Goal: Complete application form: Complete application form

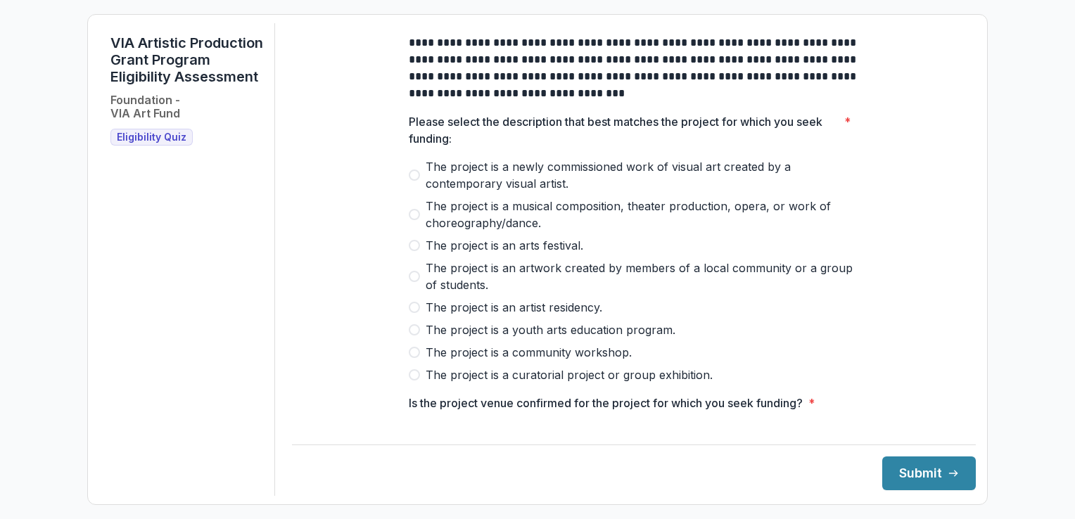
click at [412, 358] on span at bounding box center [414, 352] width 11 height 11
click at [899, 476] on button "Submit" at bounding box center [929, 474] width 94 height 34
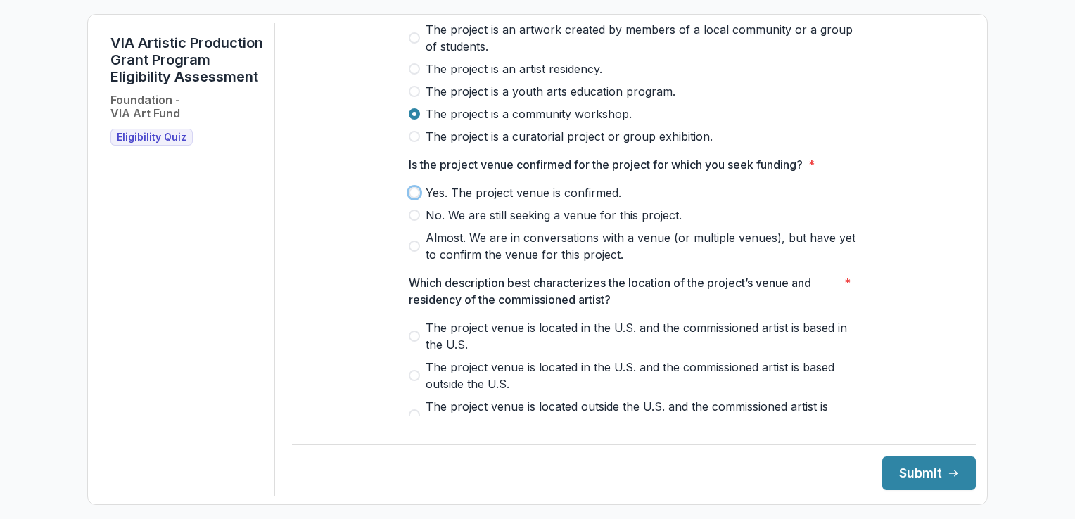
scroll to position [247, 0]
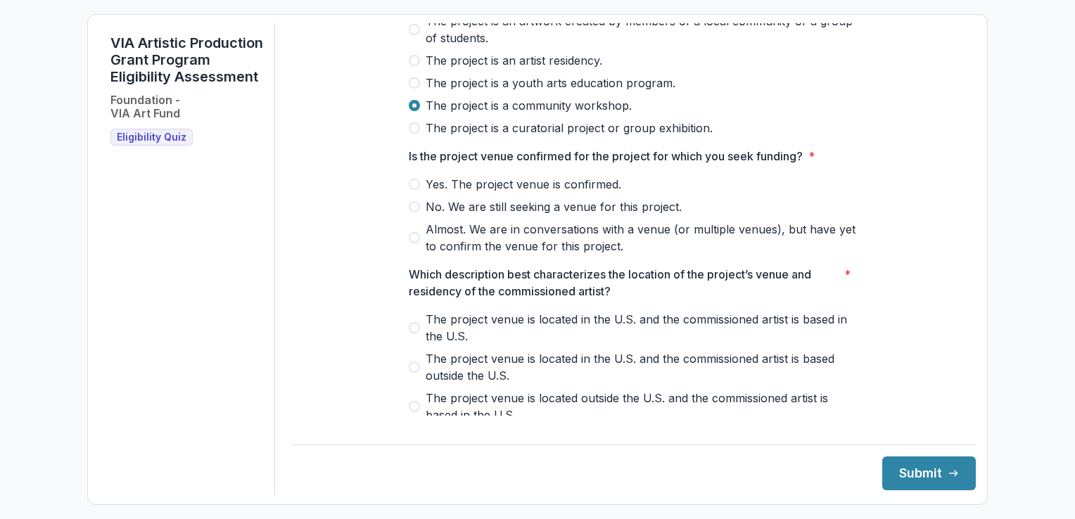
click at [412, 190] on span at bounding box center [414, 184] width 11 height 11
click at [512, 241] on span "Almost. We are in conversations with a venue (or multiple venues), but have yet…" at bounding box center [642, 238] width 433 height 34
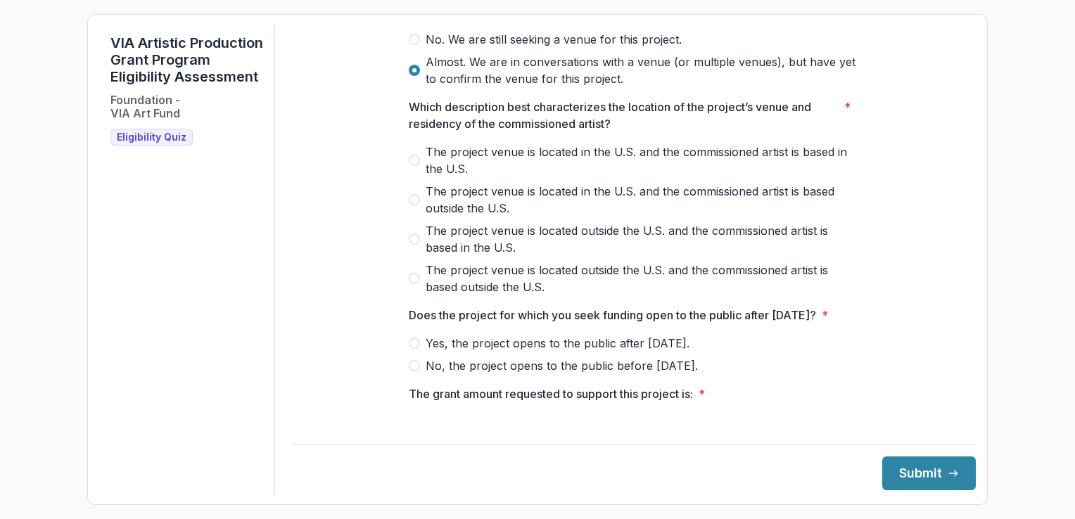
scroll to position [422, 0]
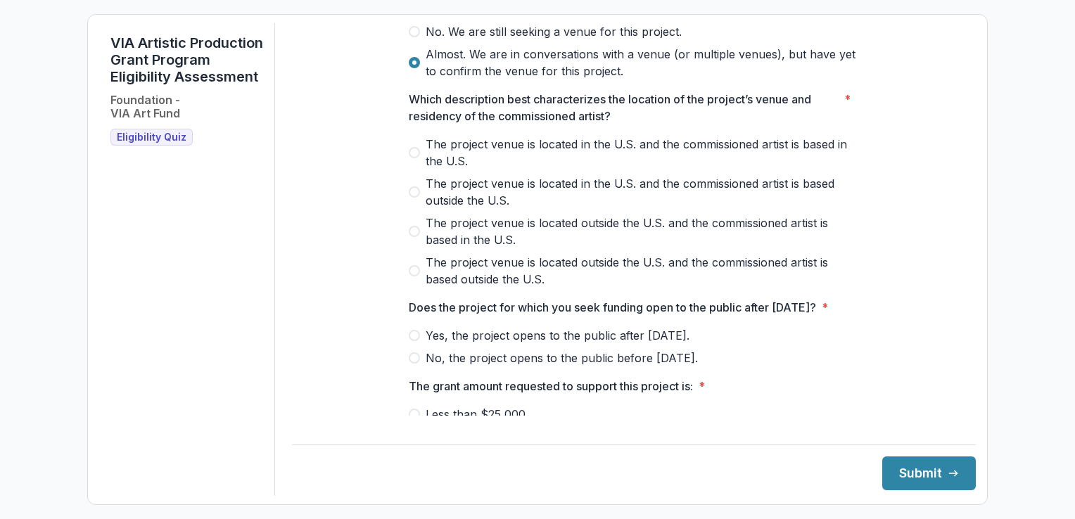
click at [736, 150] on span "The project venue is located in the U.S. and the commissioned artist is based i…" at bounding box center [642, 153] width 433 height 34
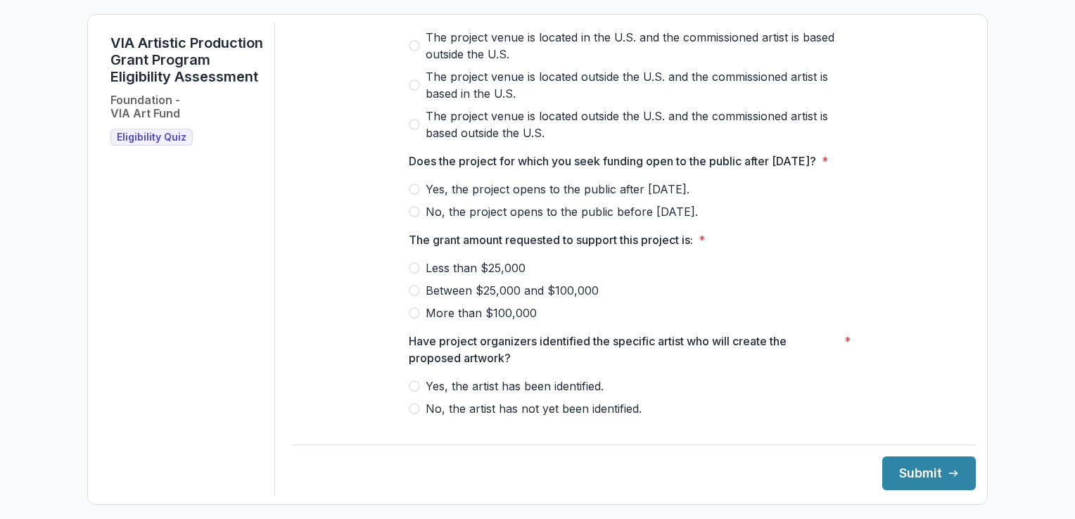
scroll to position [573, 0]
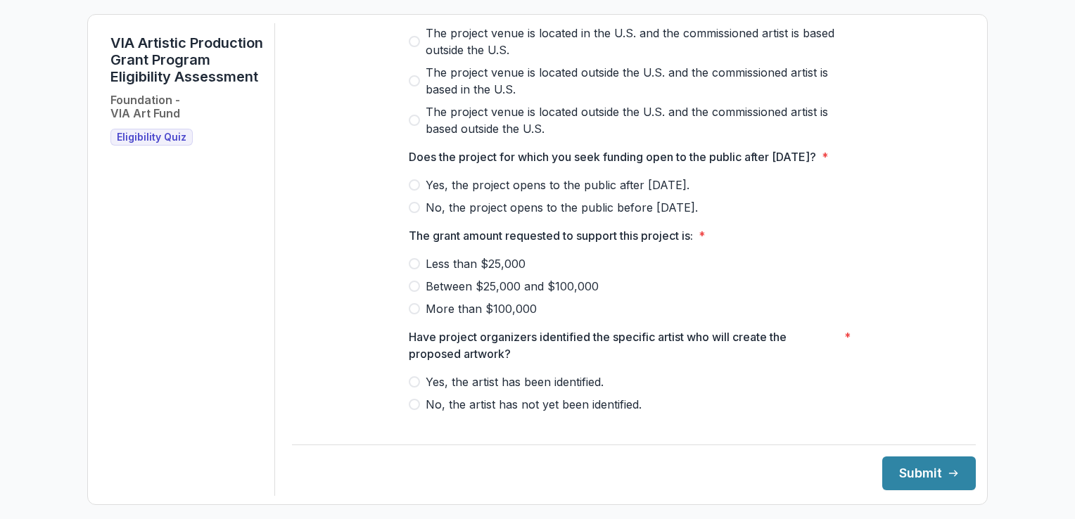
click at [409, 213] on span at bounding box center [414, 207] width 11 height 11
click at [414, 269] on span at bounding box center [414, 263] width 11 height 11
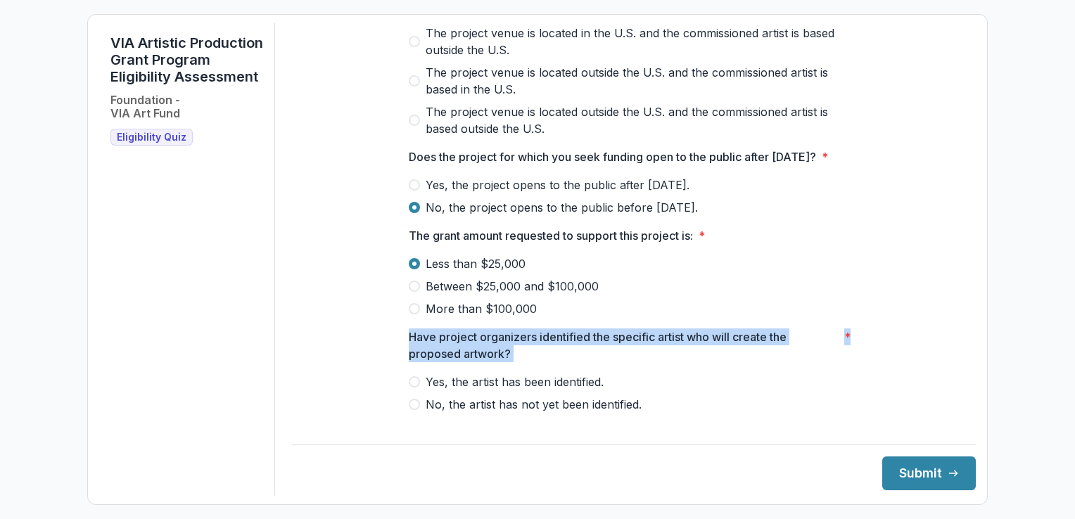
drag, startPoint x: 965, startPoint y: 317, endPoint x: 963, endPoint y: 372, distance: 54.9
click at [963, 372] on div "**********" at bounding box center [634, 259] width 684 height 473
click at [460, 413] on span "No, the artist has not yet been identified." at bounding box center [534, 404] width 216 height 17
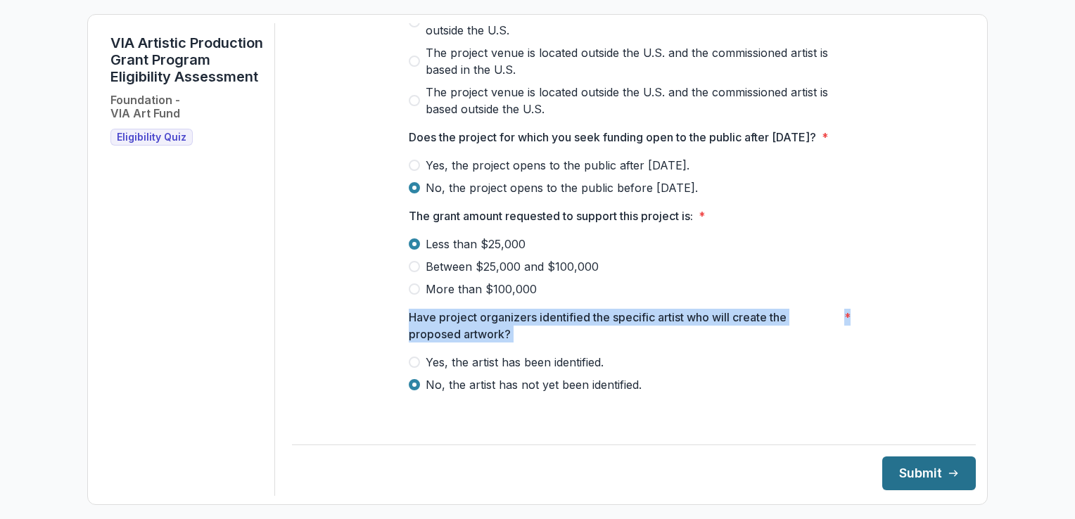
click at [901, 482] on button "Submit" at bounding box center [929, 474] width 94 height 34
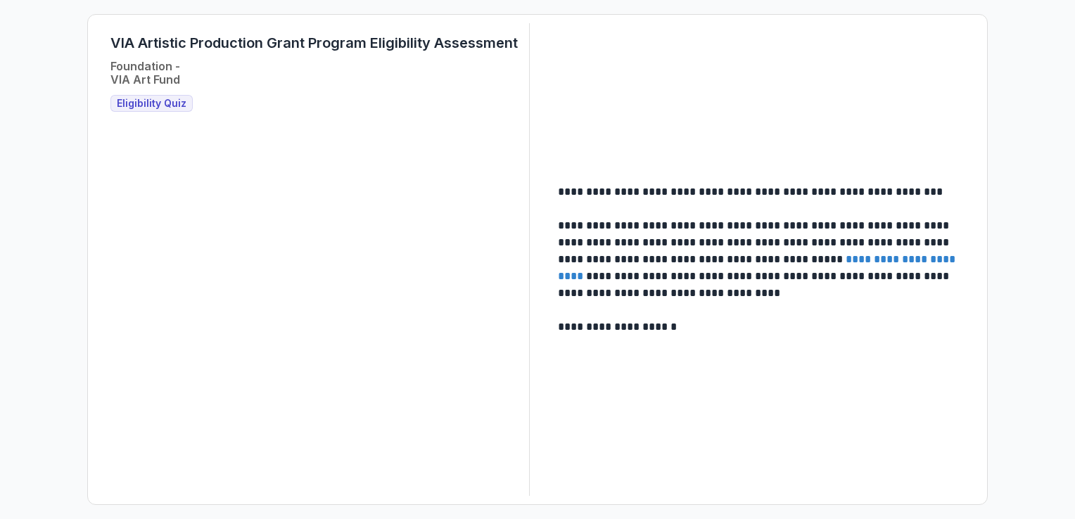
click at [870, 262] on link "**********" at bounding box center [758, 267] width 400 height 27
